Goal: Navigation & Orientation: Understand site structure

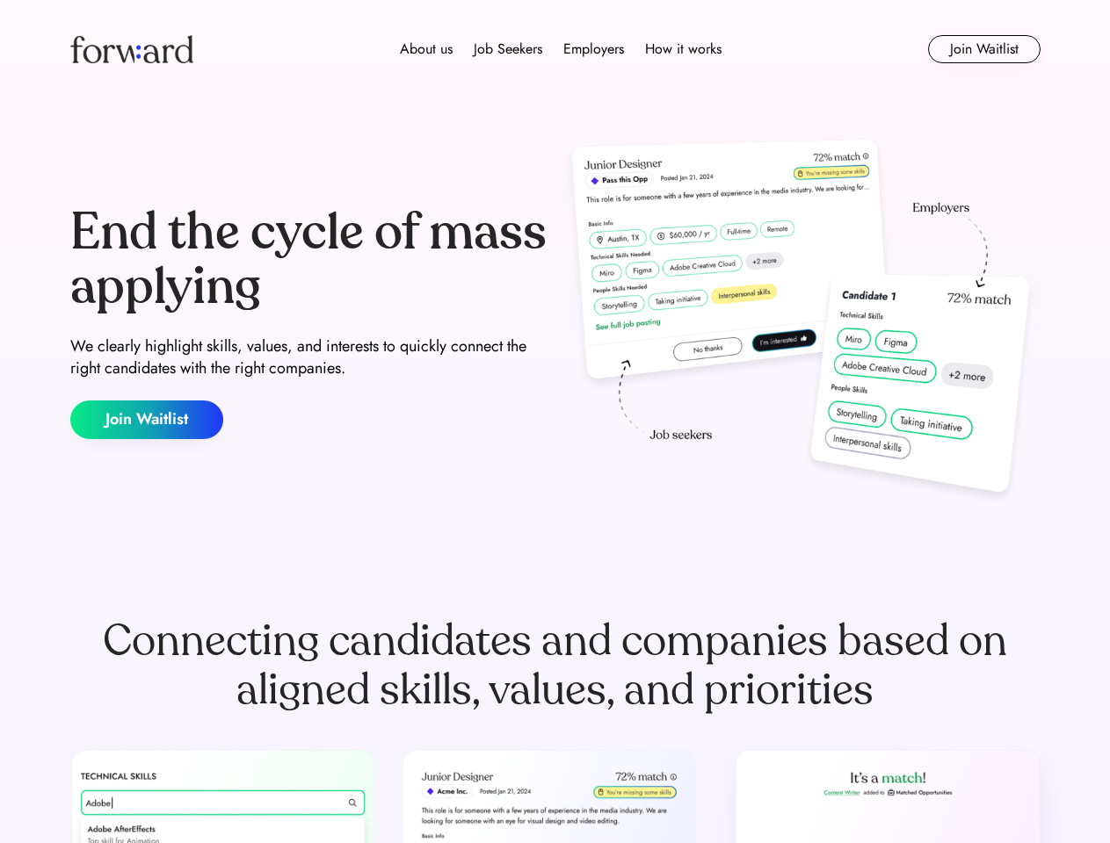
click at [554, 422] on div "End the cycle of mass applying We clearly highlight skills, values, and interes…" at bounding box center [555, 323] width 970 height 378
click at [555, 49] on div "About us Job Seekers Employers How it works" at bounding box center [560, 49] width 692 height 21
click at [132, 49] on img at bounding box center [131, 49] width 123 height 28
click at [561, 49] on div "About us Job Seekers Employers How it works" at bounding box center [560, 49] width 692 height 21
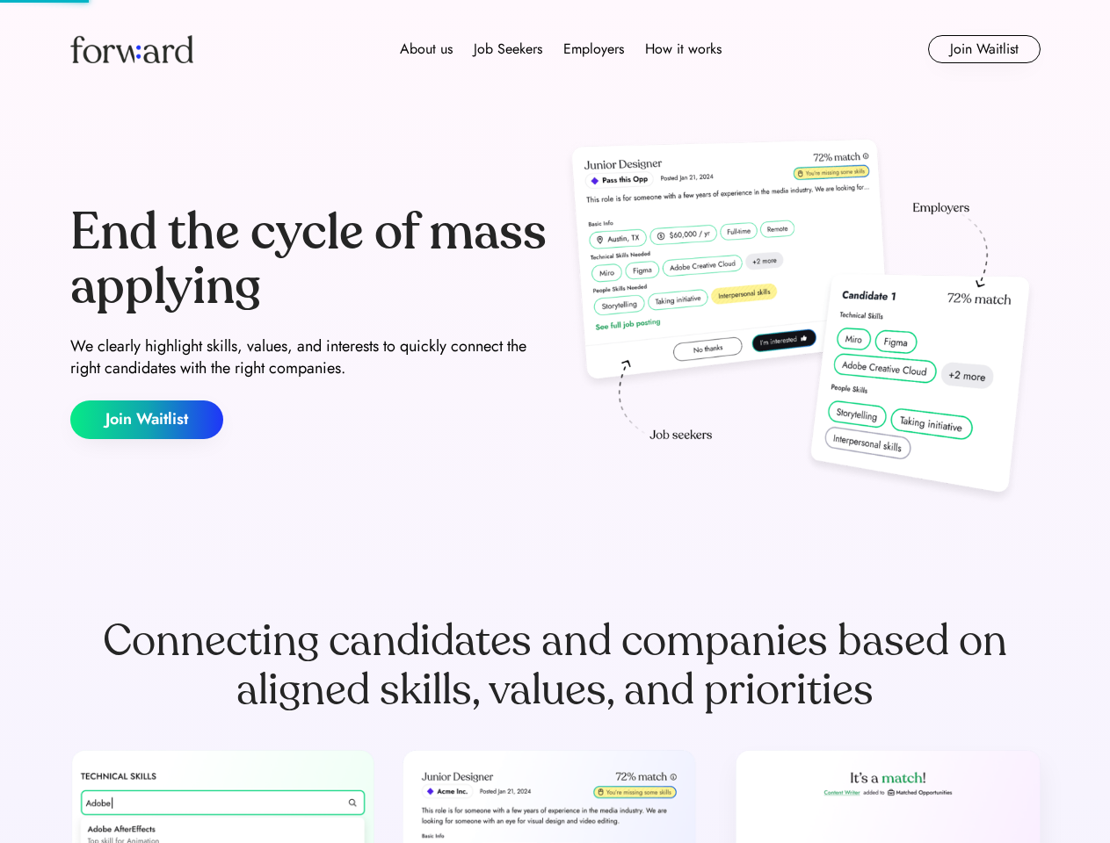
click at [426, 49] on div "About us" at bounding box center [426, 49] width 53 height 21
click at [508, 49] on div "Job Seekers" at bounding box center [508, 49] width 69 height 21
click at [593, 49] on div "Employers" at bounding box center [593, 49] width 61 height 21
click at [682, 49] on div "How it works" at bounding box center [683, 49] width 76 height 21
click at [983, 49] on button "Join Waitlist" at bounding box center [984, 49] width 112 height 28
